Goal: Navigation & Orientation: Go to known website

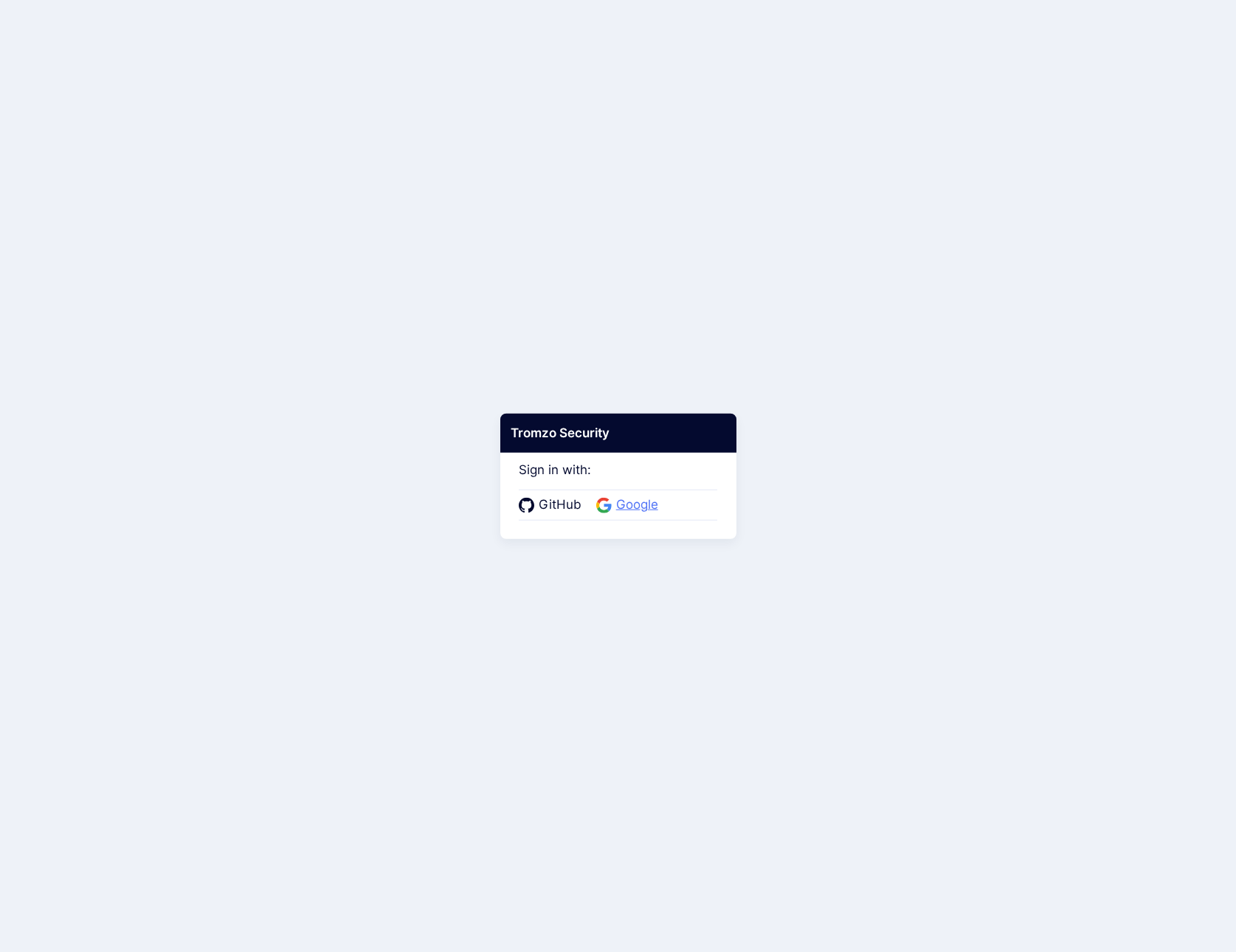
click at [646, 499] on span "Google" at bounding box center [637, 505] width 51 height 20
